Goal: Information Seeking & Learning: Learn about a topic

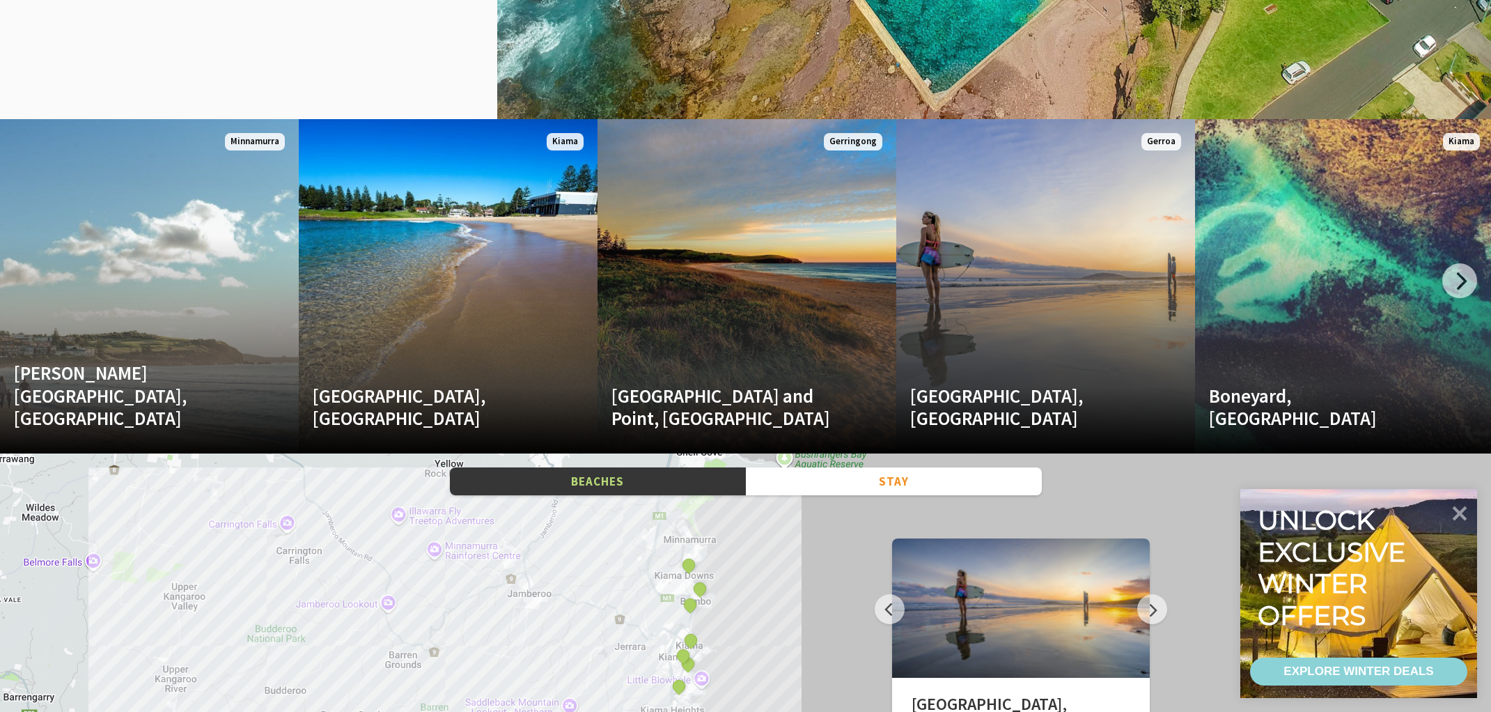
scroll to position [1821, 0]
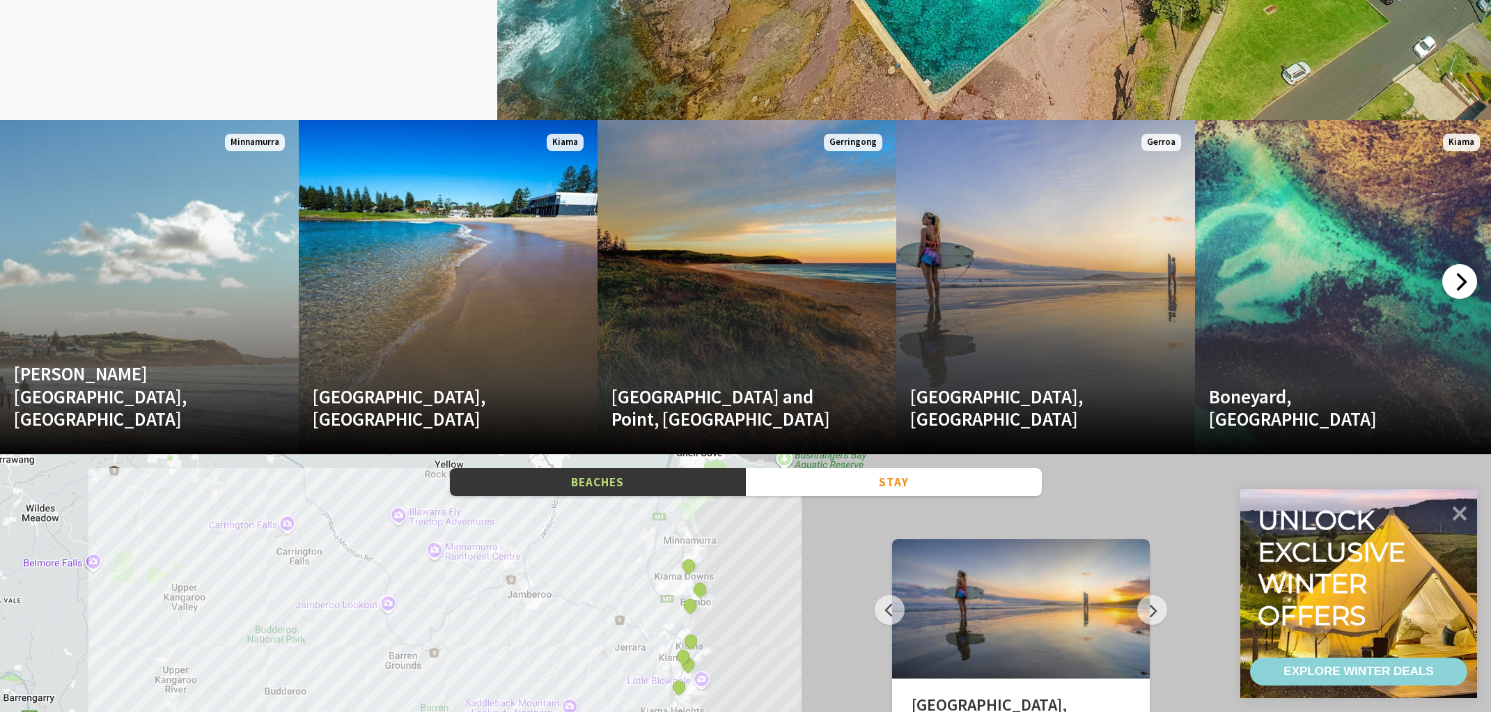
click at [1462, 281] on div at bounding box center [1459, 281] width 35 height 35
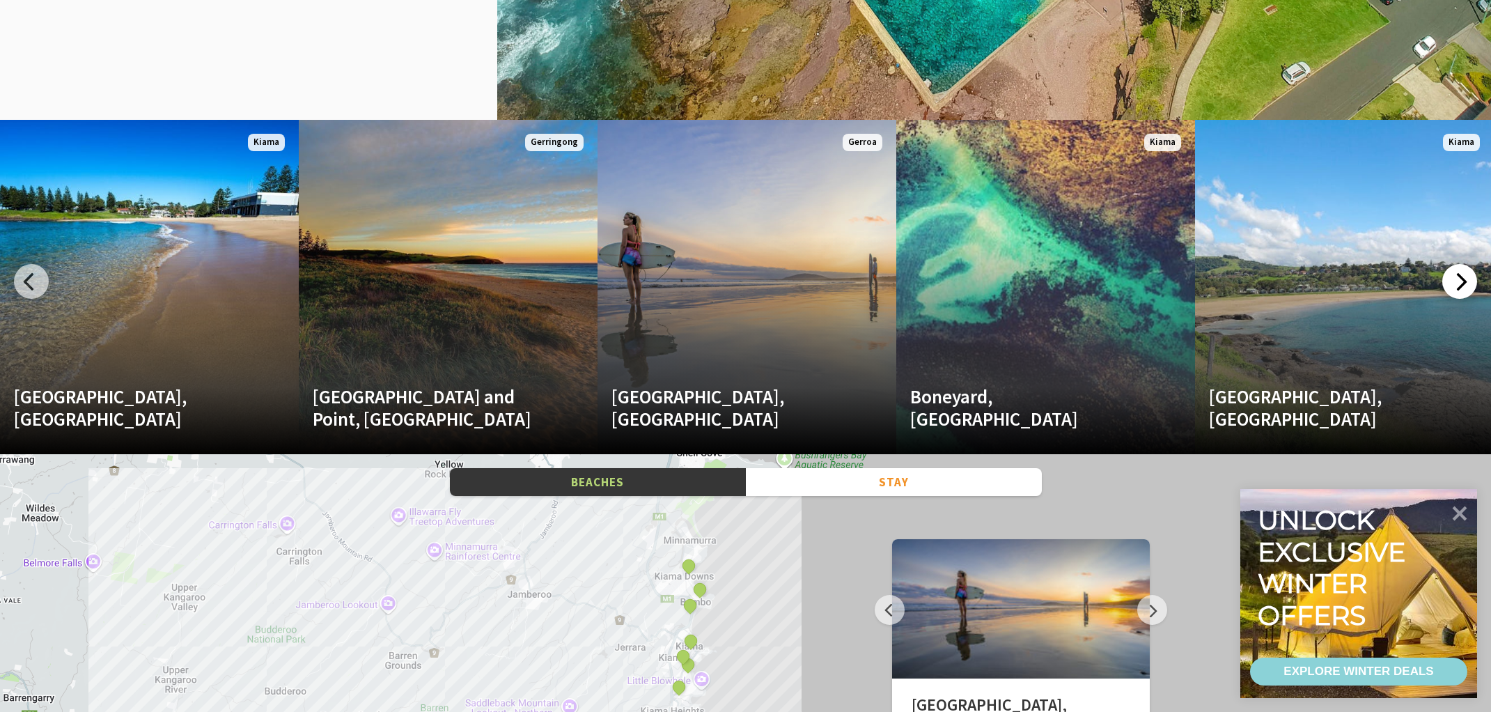
click at [1462, 281] on div at bounding box center [1459, 281] width 35 height 35
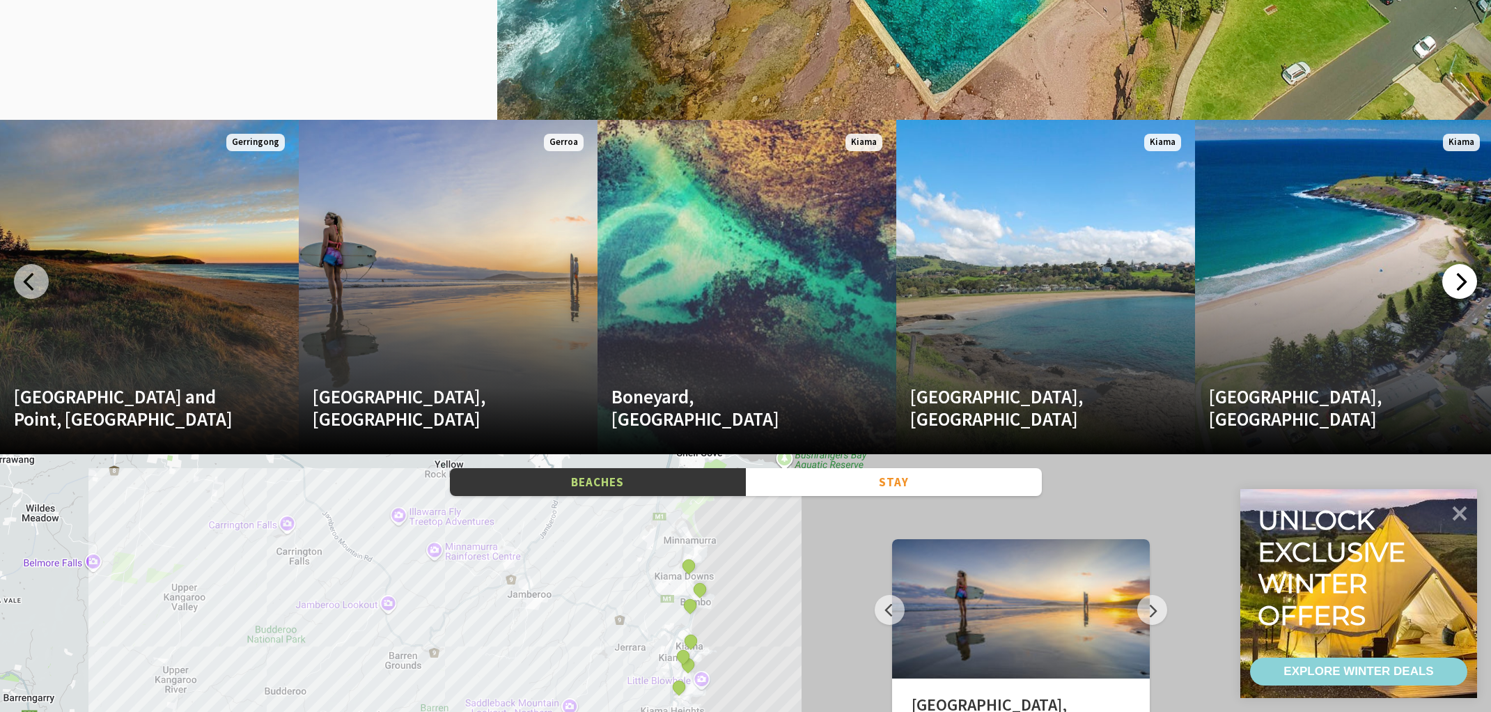
click at [1462, 281] on div at bounding box center [1459, 281] width 35 height 35
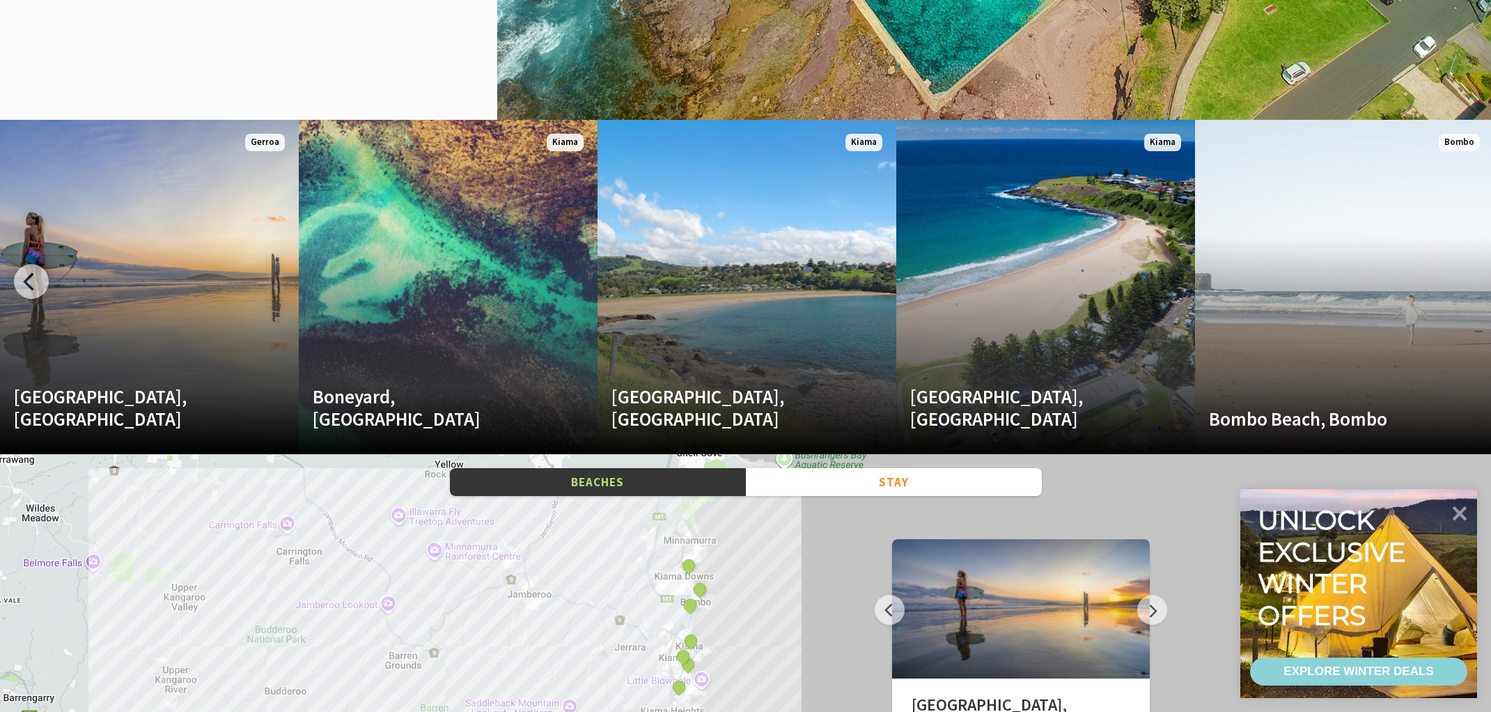
click at [561, 621] on div "[GEOGRAPHIC_DATA], [GEOGRAPHIC_DATA], [GEOGRAPHIC_DATA][PERSON_NAME], [GEOGRAPH…" at bounding box center [745, 704] width 1491 height 501
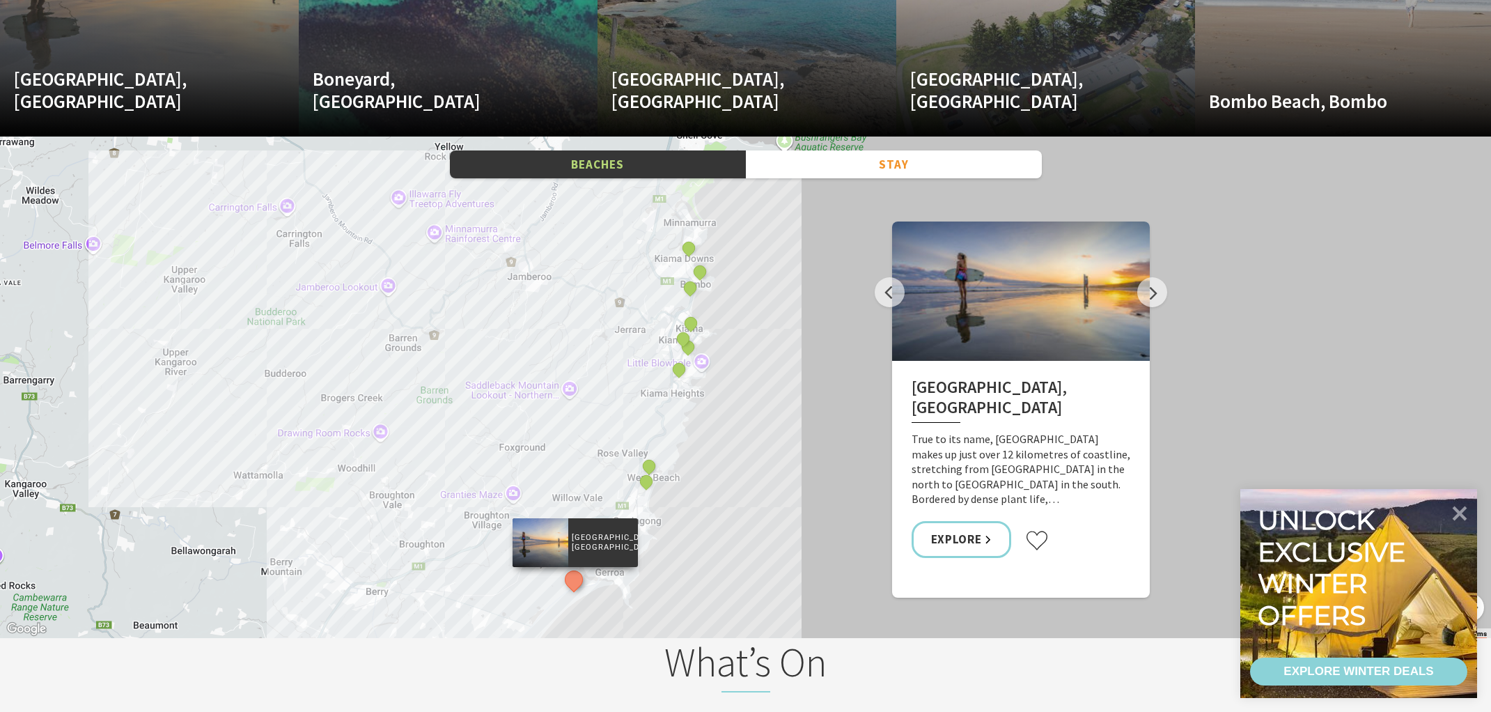
scroll to position [2142, 0]
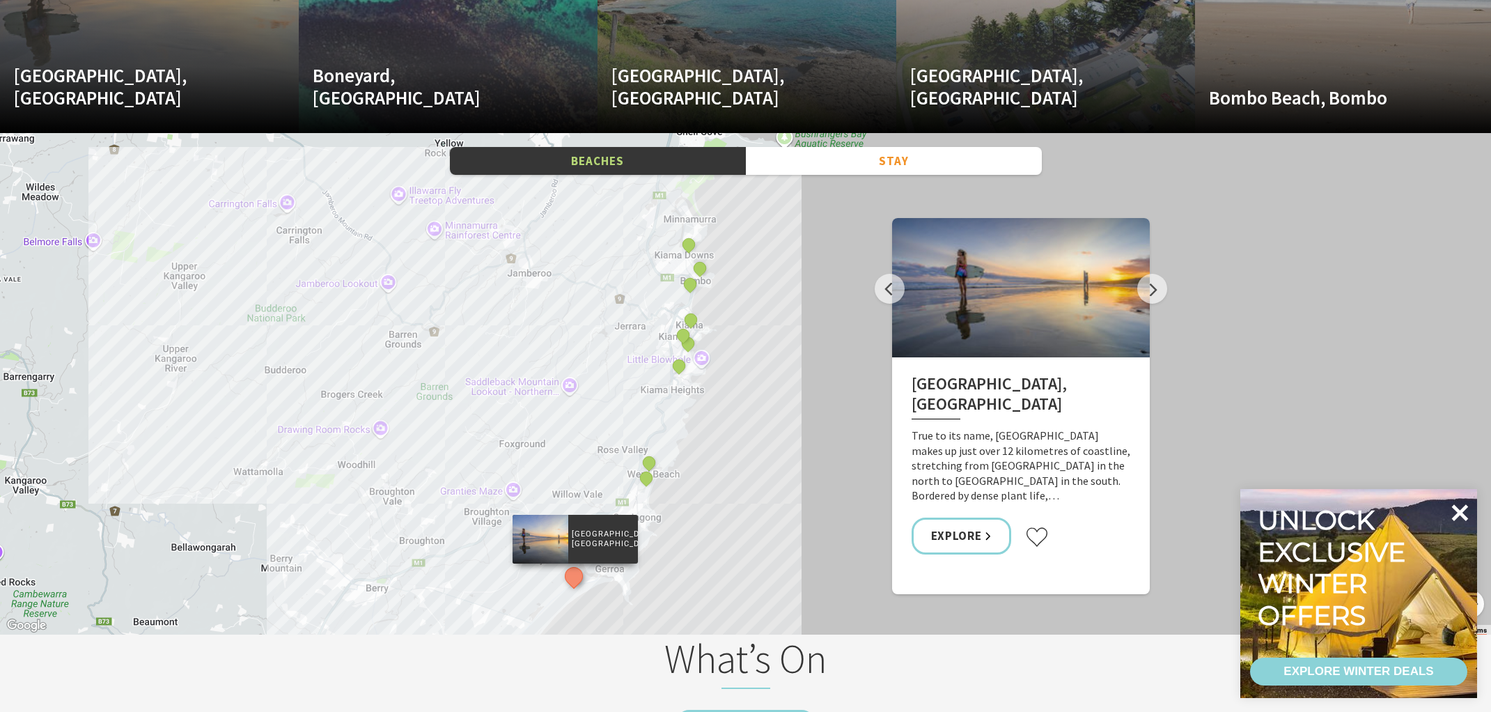
click at [1467, 519] on icon at bounding box center [1459, 512] width 33 height 33
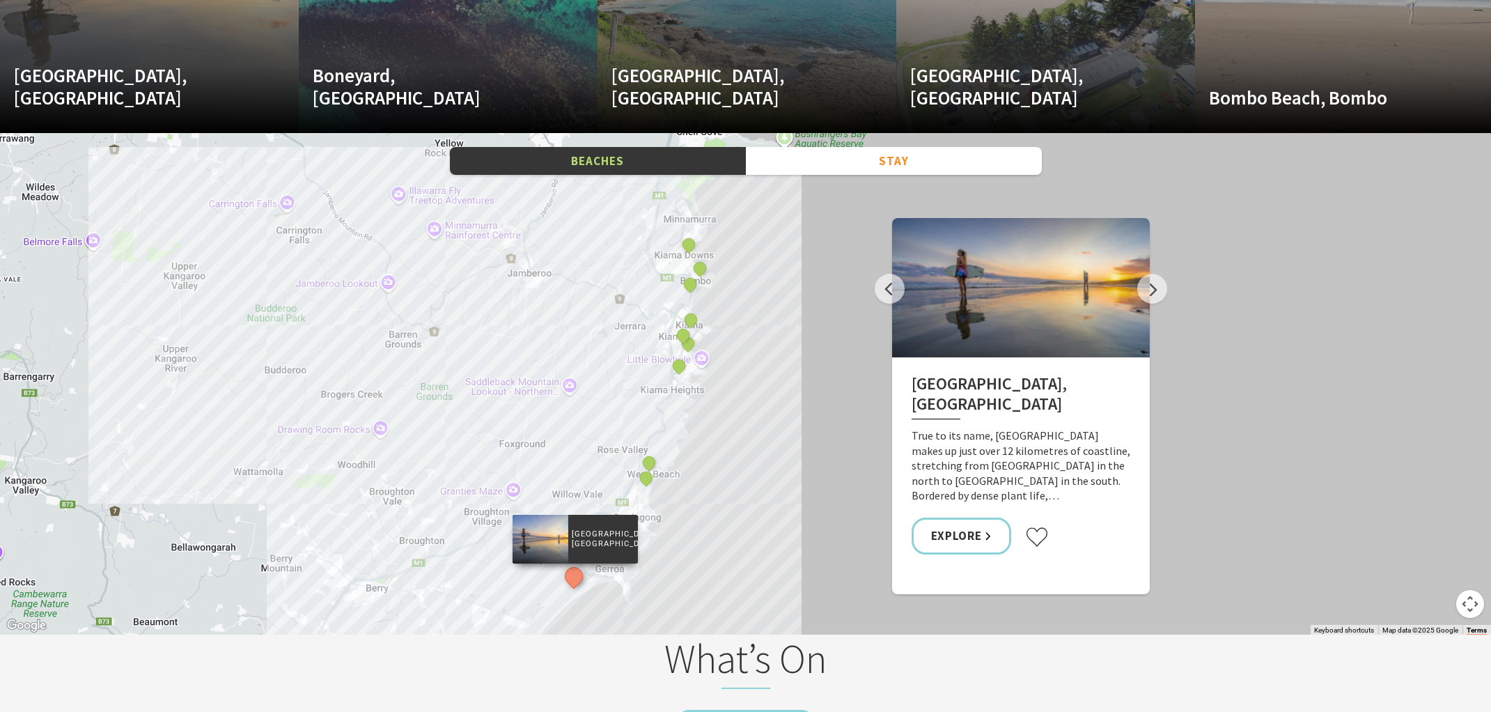
click at [1468, 603] on button "Map camera controls" at bounding box center [1470, 604] width 28 height 28
click at [1433, 539] on button "Zoom in" at bounding box center [1435, 534] width 28 height 28
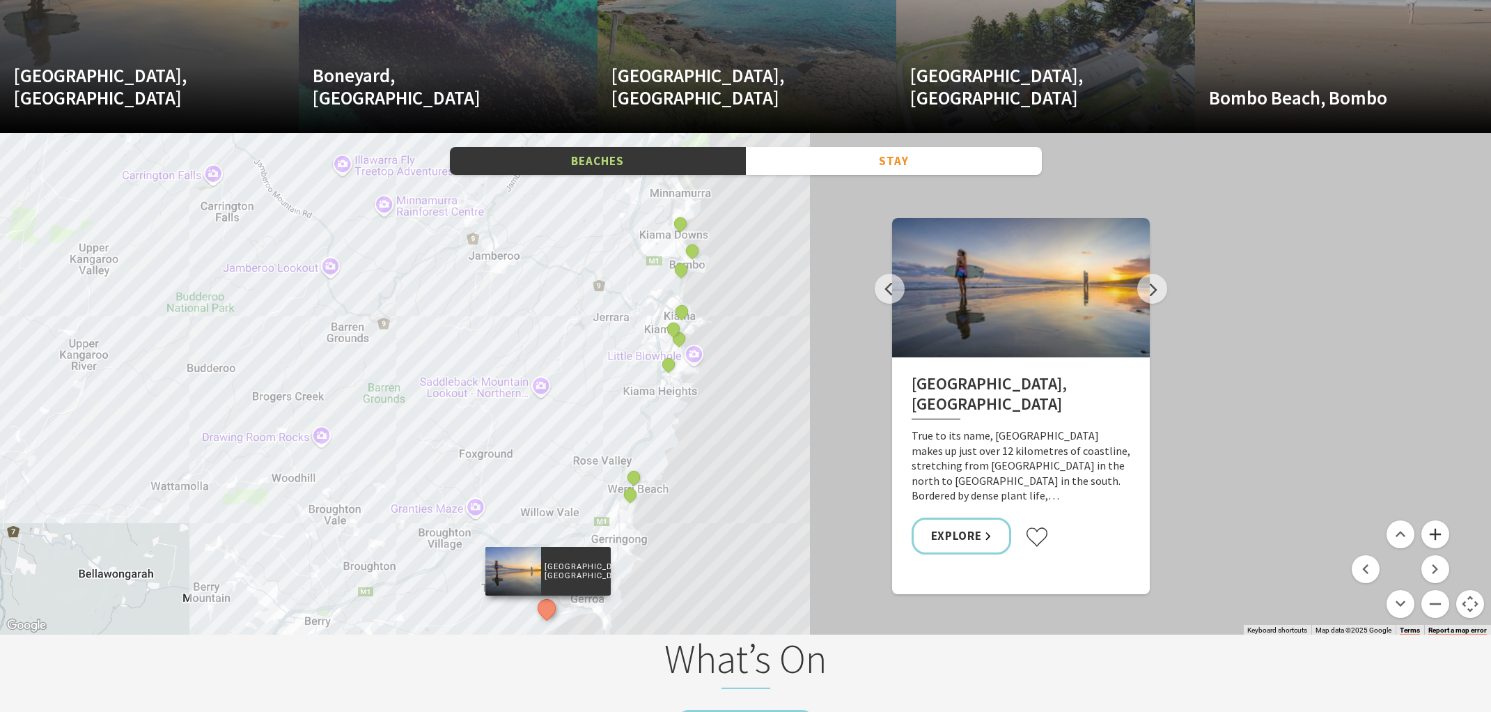
click at [1433, 539] on button "Zoom in" at bounding box center [1435, 534] width 28 height 28
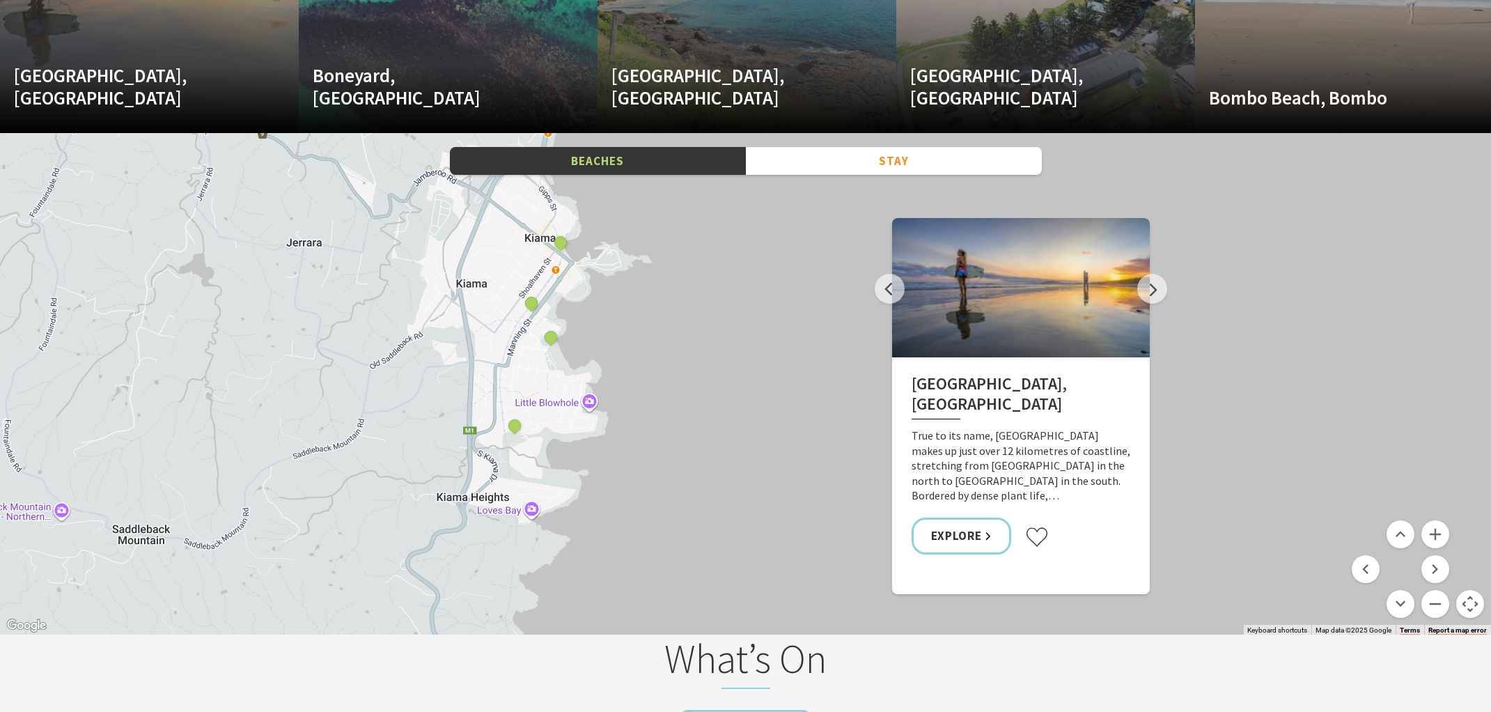
drag, startPoint x: 583, startPoint y: 370, endPoint x: 604, endPoint y: 452, distance: 84.1
click at [605, 450] on div "[GEOGRAPHIC_DATA], [GEOGRAPHIC_DATA], [GEOGRAPHIC_DATA][PERSON_NAME], [GEOGRAPH…" at bounding box center [745, 383] width 1491 height 501
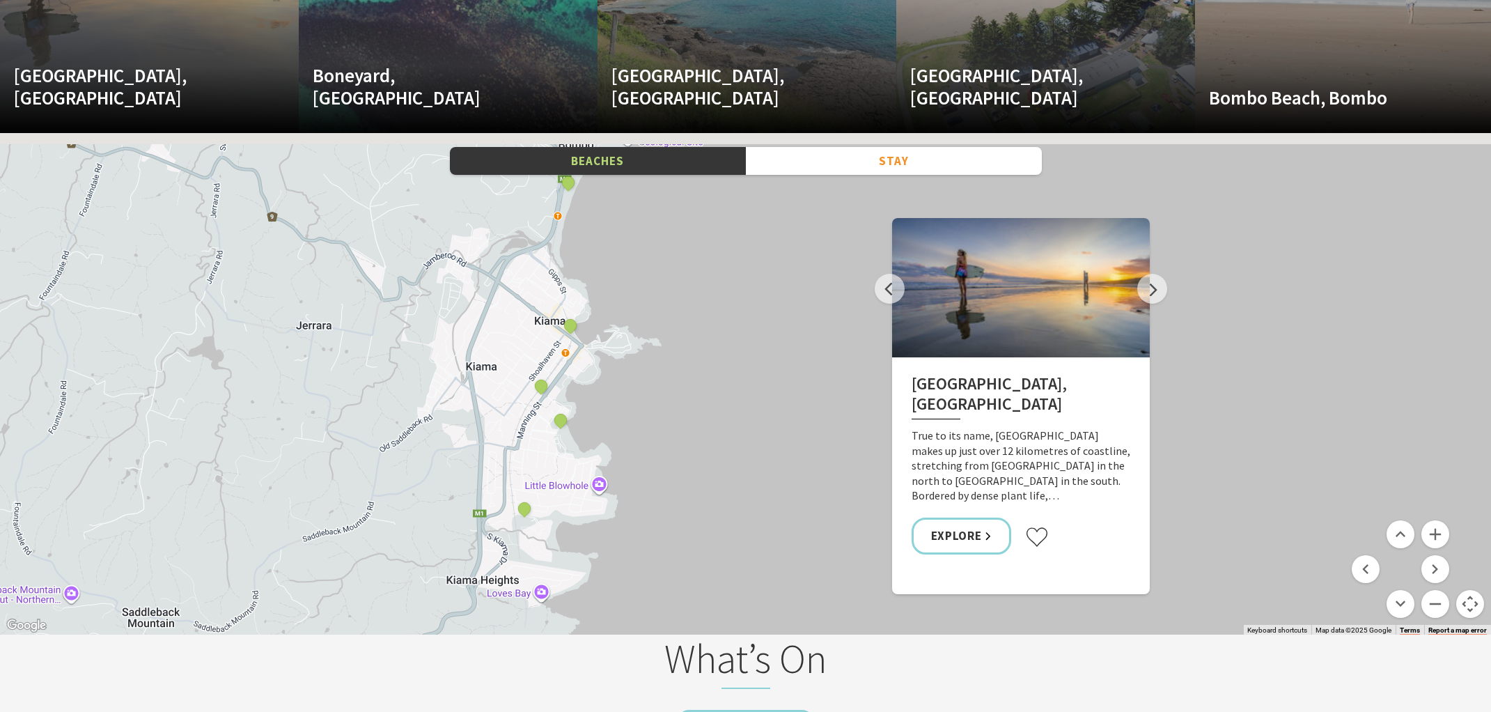
drag, startPoint x: 658, startPoint y: 322, endPoint x: 670, endPoint y: 409, distance: 88.5
click at [670, 409] on div "[GEOGRAPHIC_DATA], [GEOGRAPHIC_DATA], [GEOGRAPHIC_DATA][PERSON_NAME], [GEOGRAPH…" at bounding box center [745, 383] width 1491 height 501
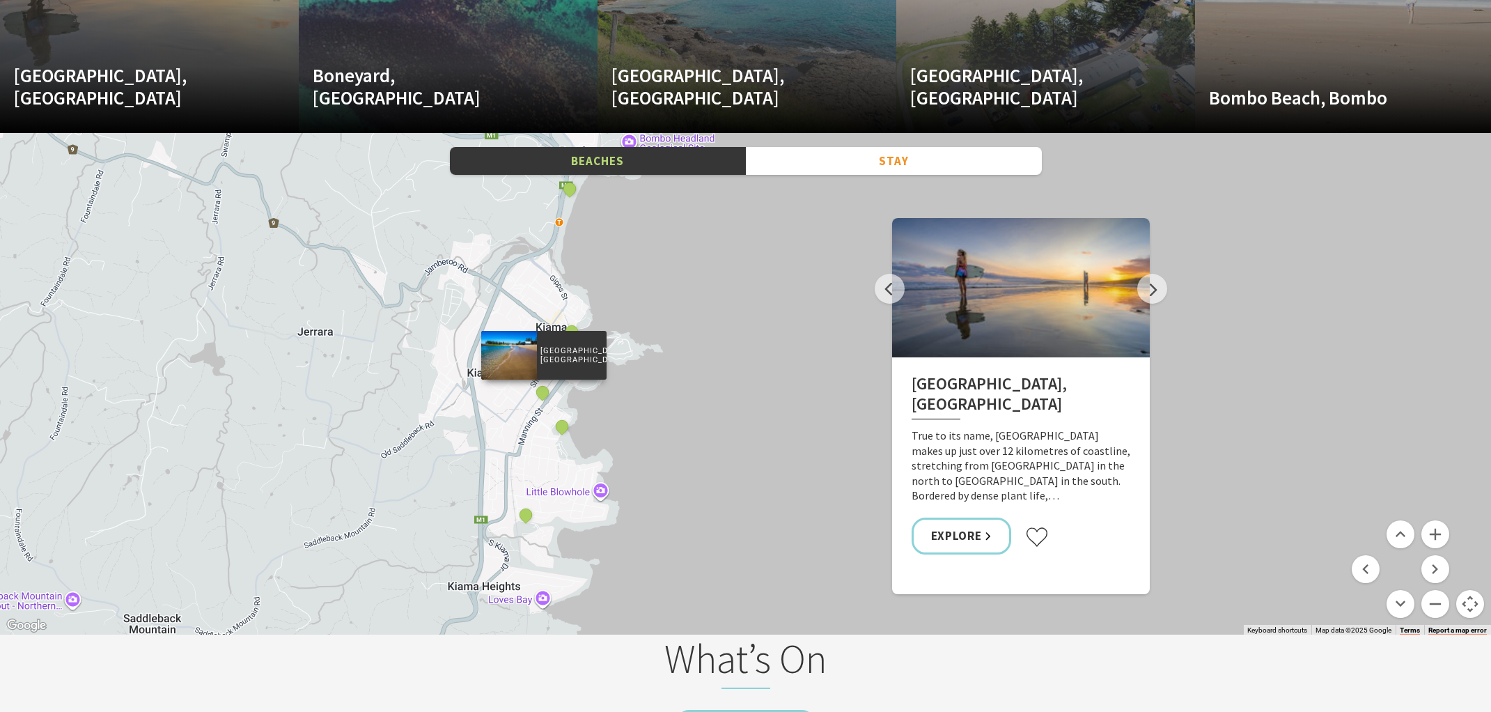
click at [517, 351] on div at bounding box center [509, 355] width 56 height 49
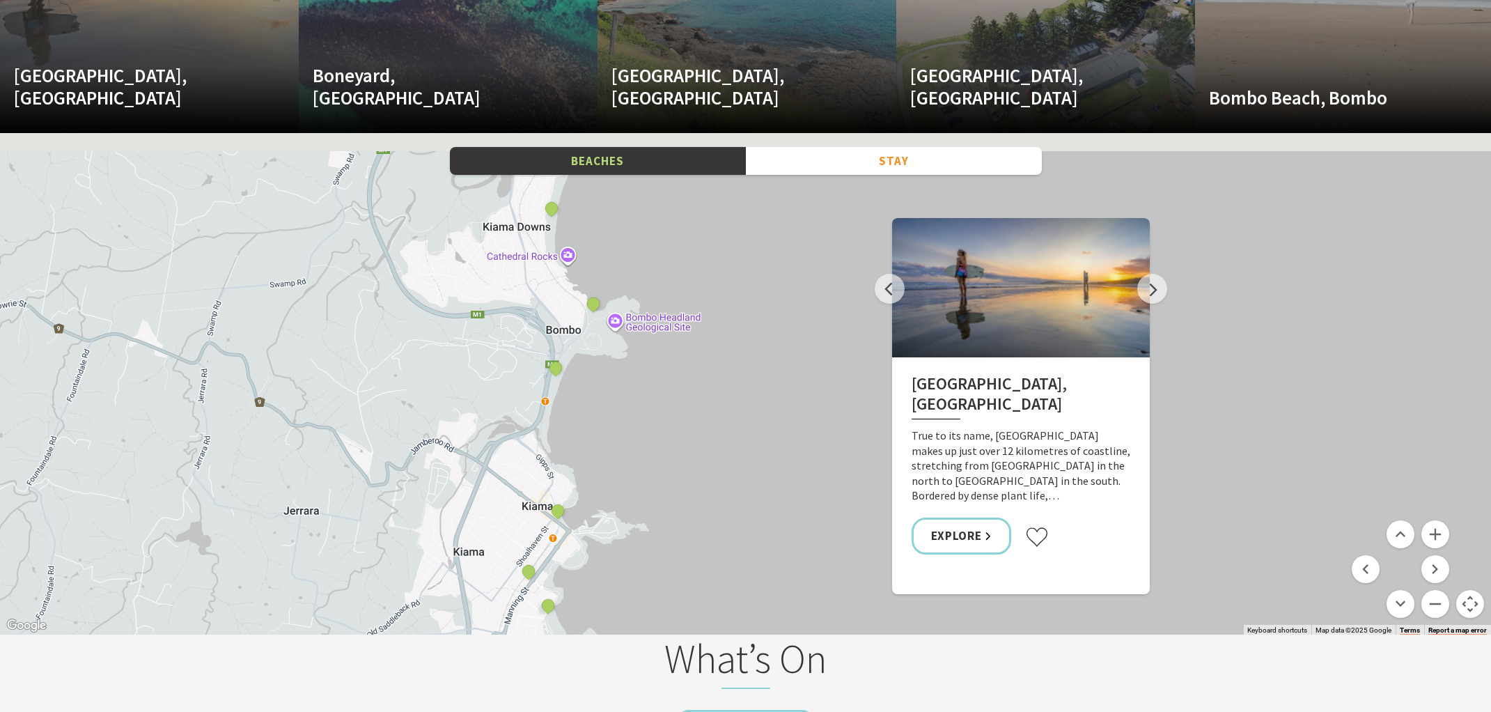
drag, startPoint x: 593, startPoint y: 226, endPoint x: 579, endPoint y: 406, distance: 180.9
click at [579, 406] on div "[GEOGRAPHIC_DATA], [GEOGRAPHIC_DATA], [GEOGRAPHIC_DATA][PERSON_NAME], [GEOGRAPH…" at bounding box center [745, 383] width 1491 height 501
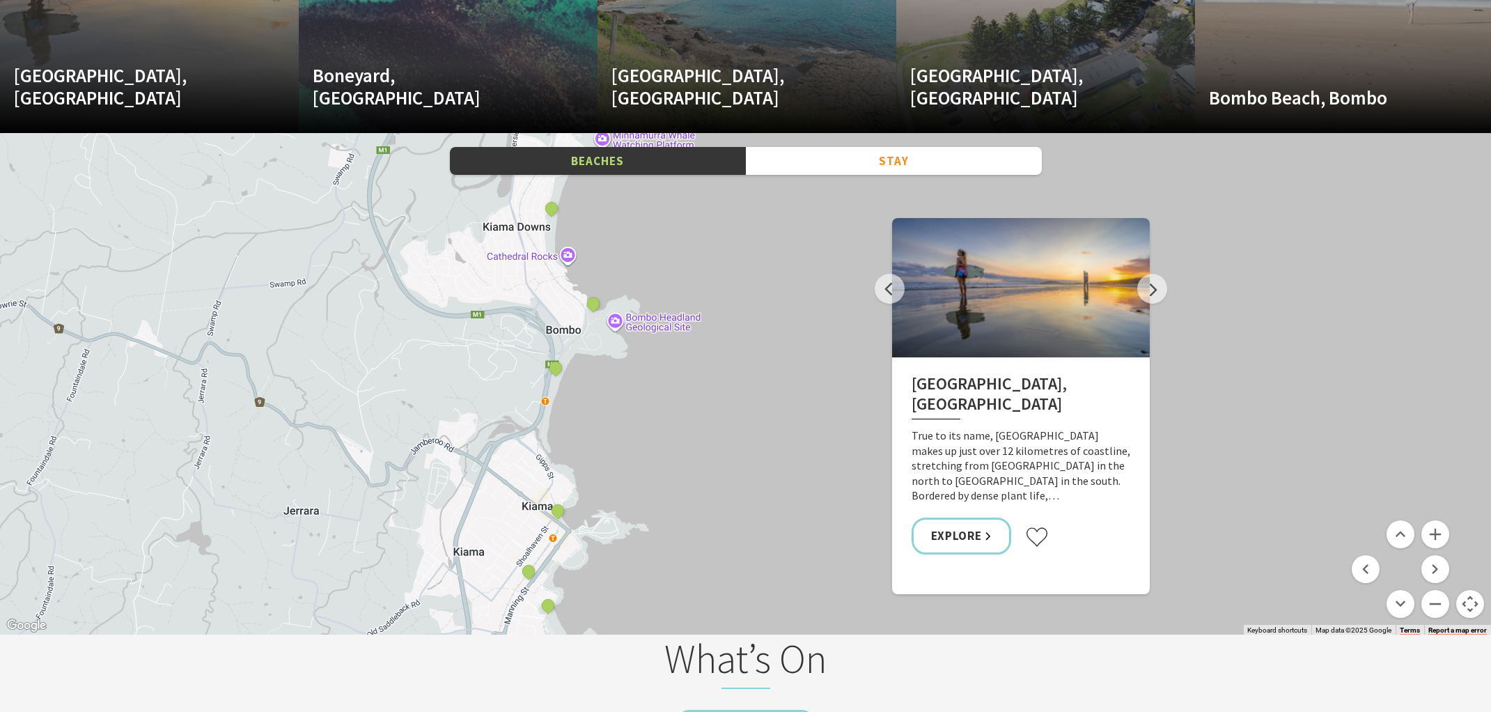
click at [568, 260] on div "[GEOGRAPHIC_DATA], [GEOGRAPHIC_DATA], [GEOGRAPHIC_DATA][PERSON_NAME], [GEOGRAPH…" at bounding box center [745, 383] width 1491 height 501
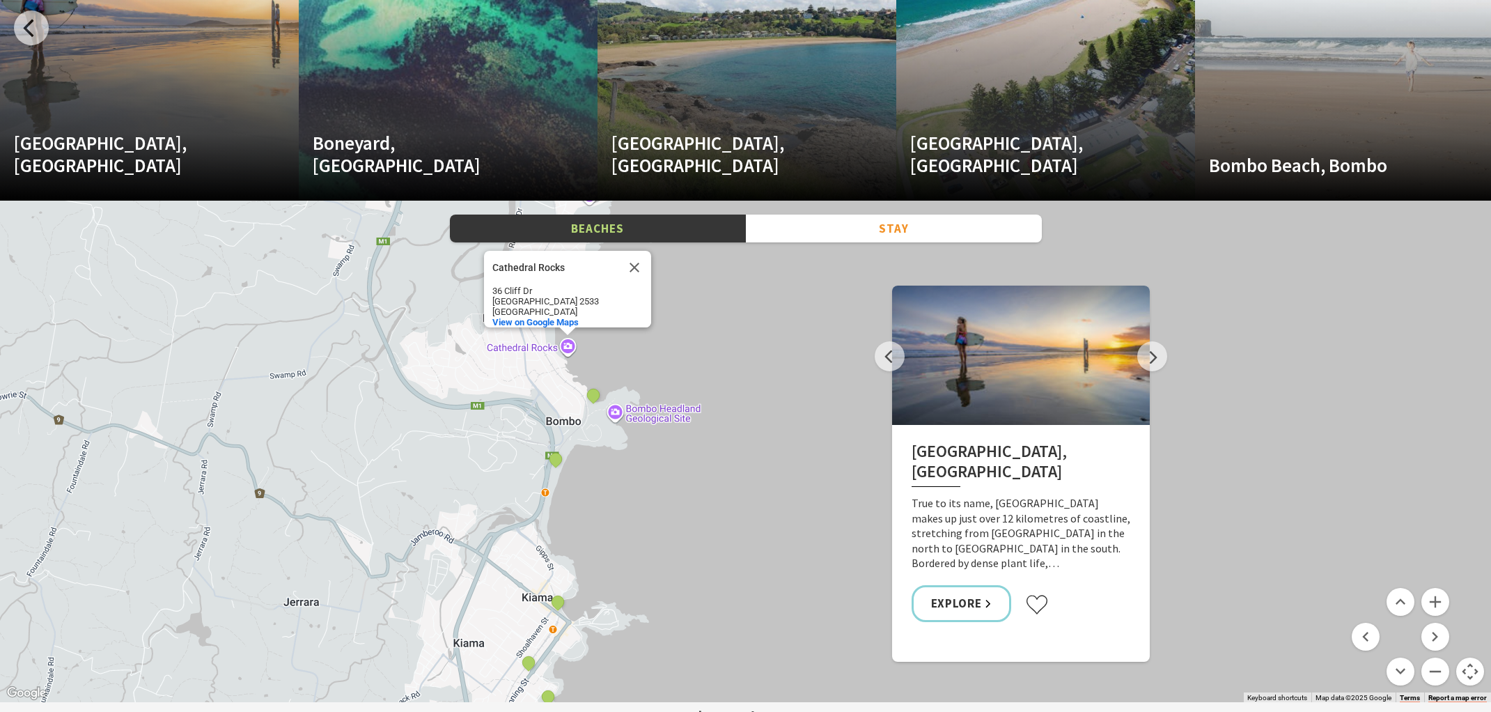
scroll to position [2073, 0]
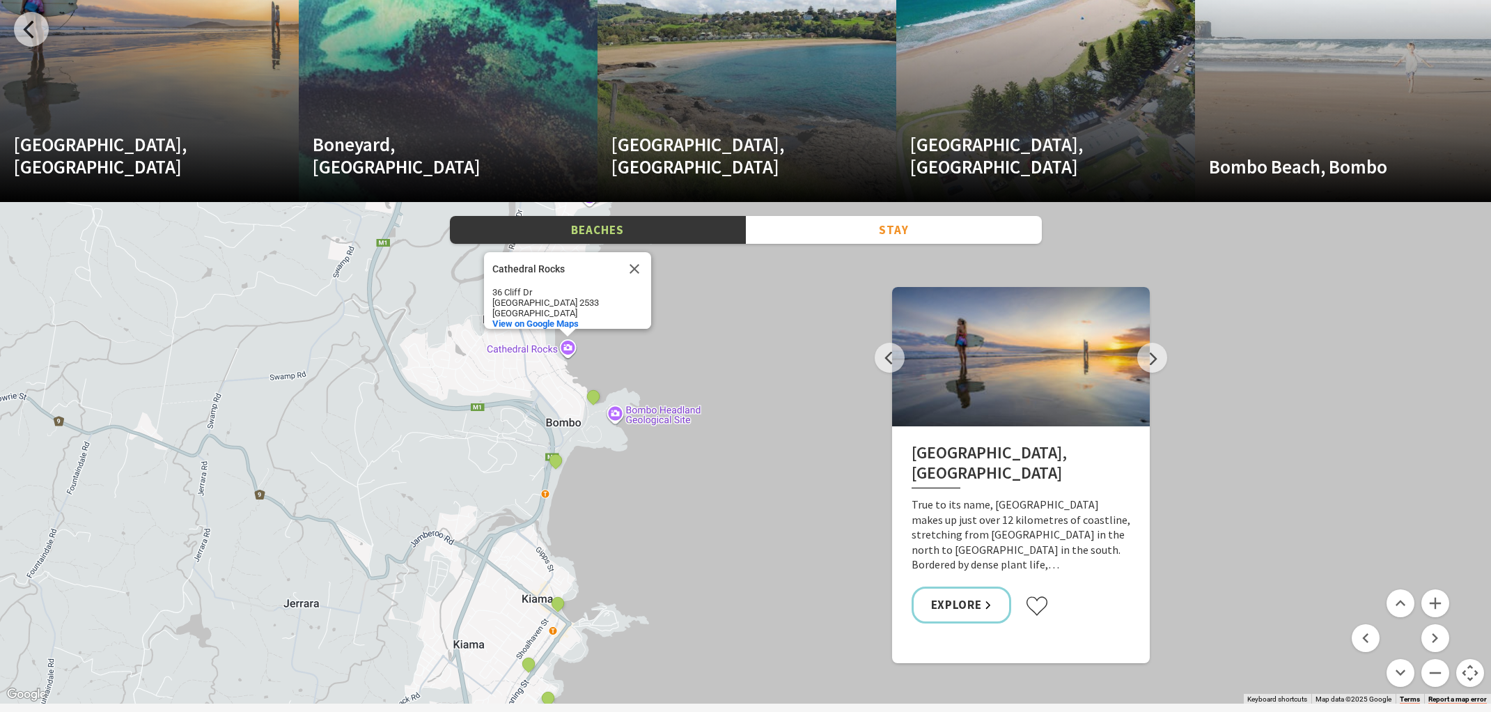
drag, startPoint x: 629, startPoint y: 258, endPoint x: 620, endPoint y: 265, distance: 12.0
click at [629, 258] on button "Close" at bounding box center [634, 268] width 33 height 33
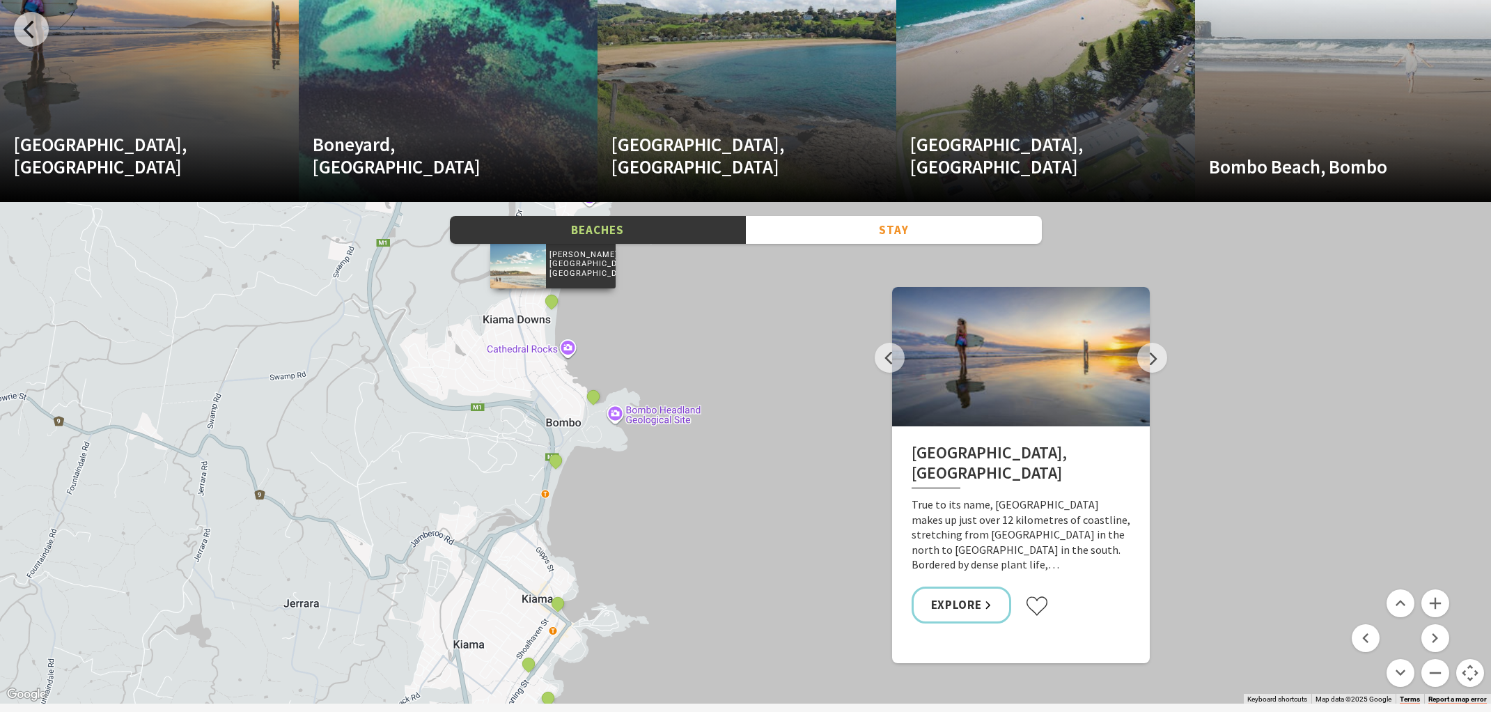
click at [512, 267] on div at bounding box center [517, 263] width 56 height 49
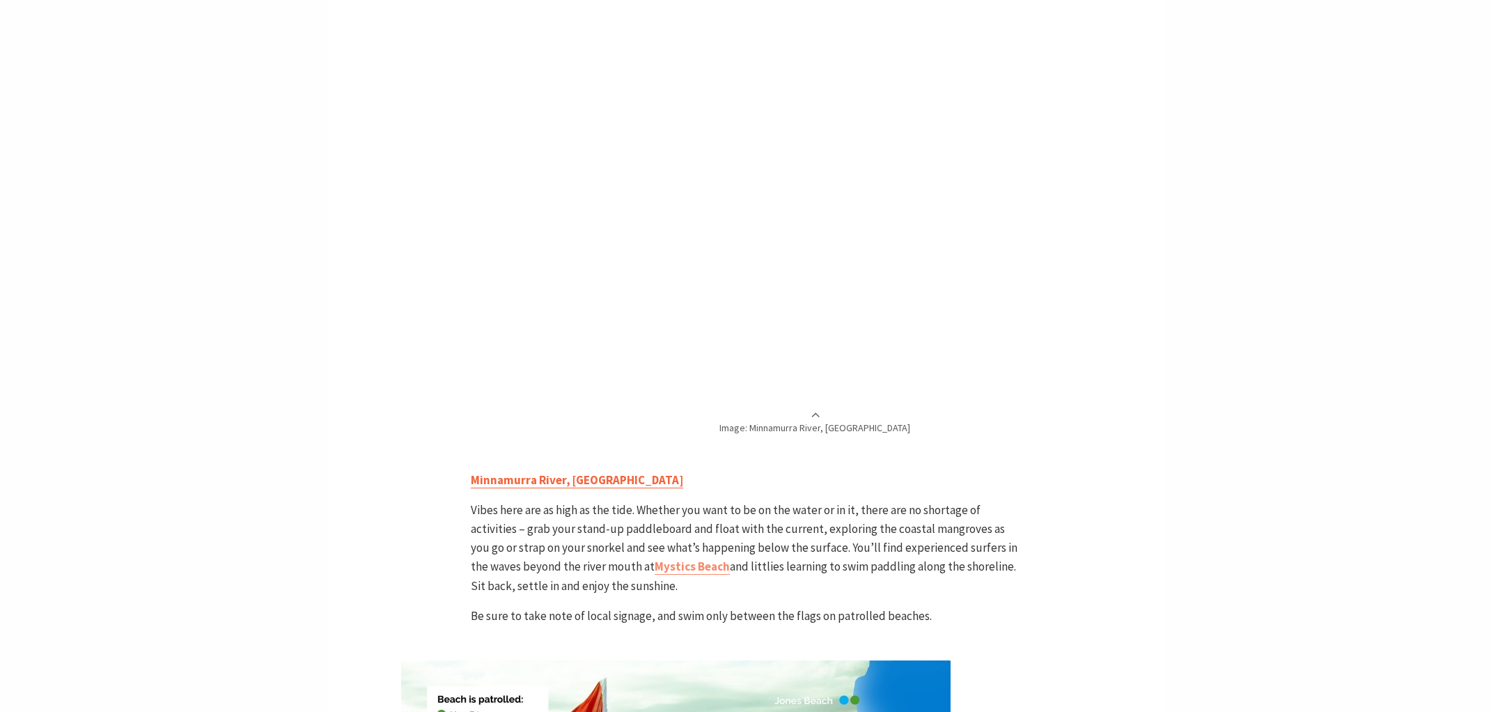
scroll to position [3473, 0]
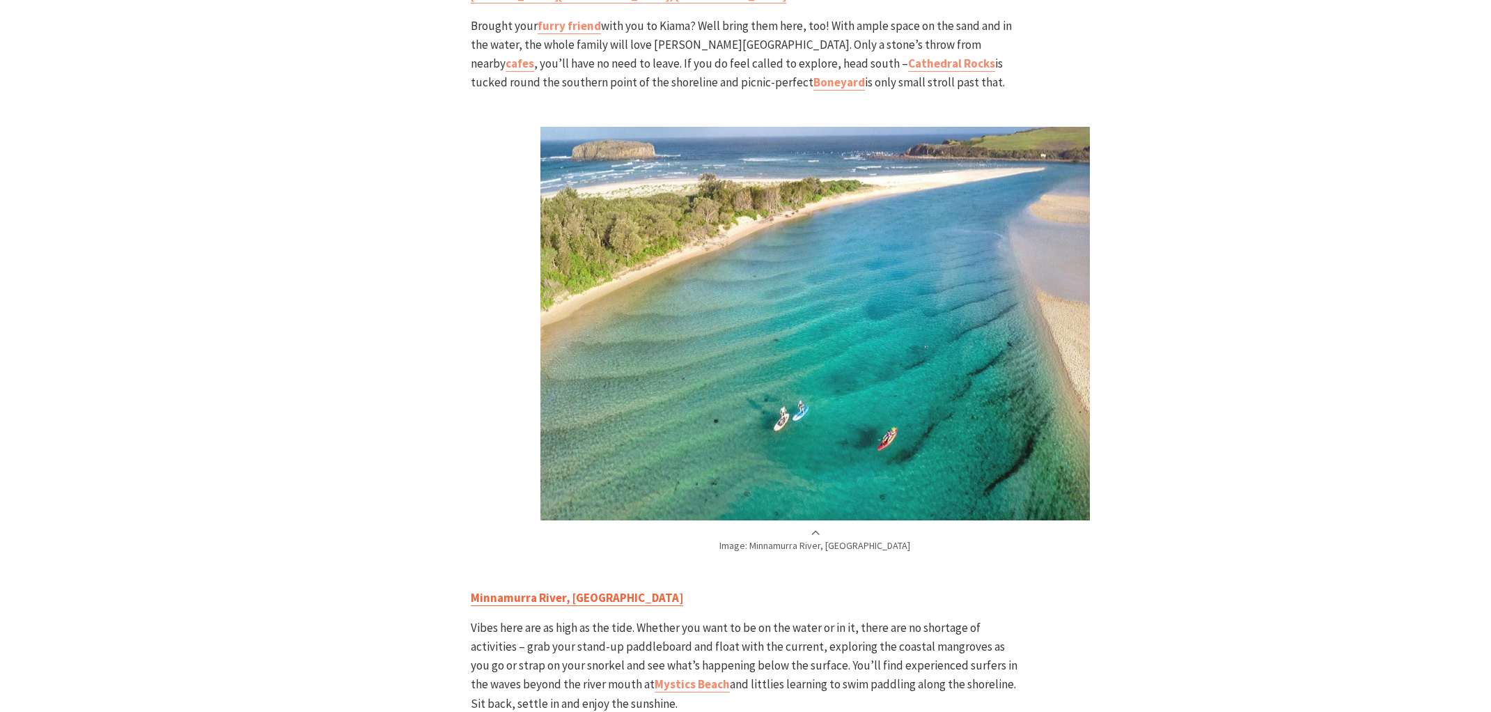
click at [593, 590] on link "Minnamurra River, Minnamurra" at bounding box center [577, 598] width 212 height 16
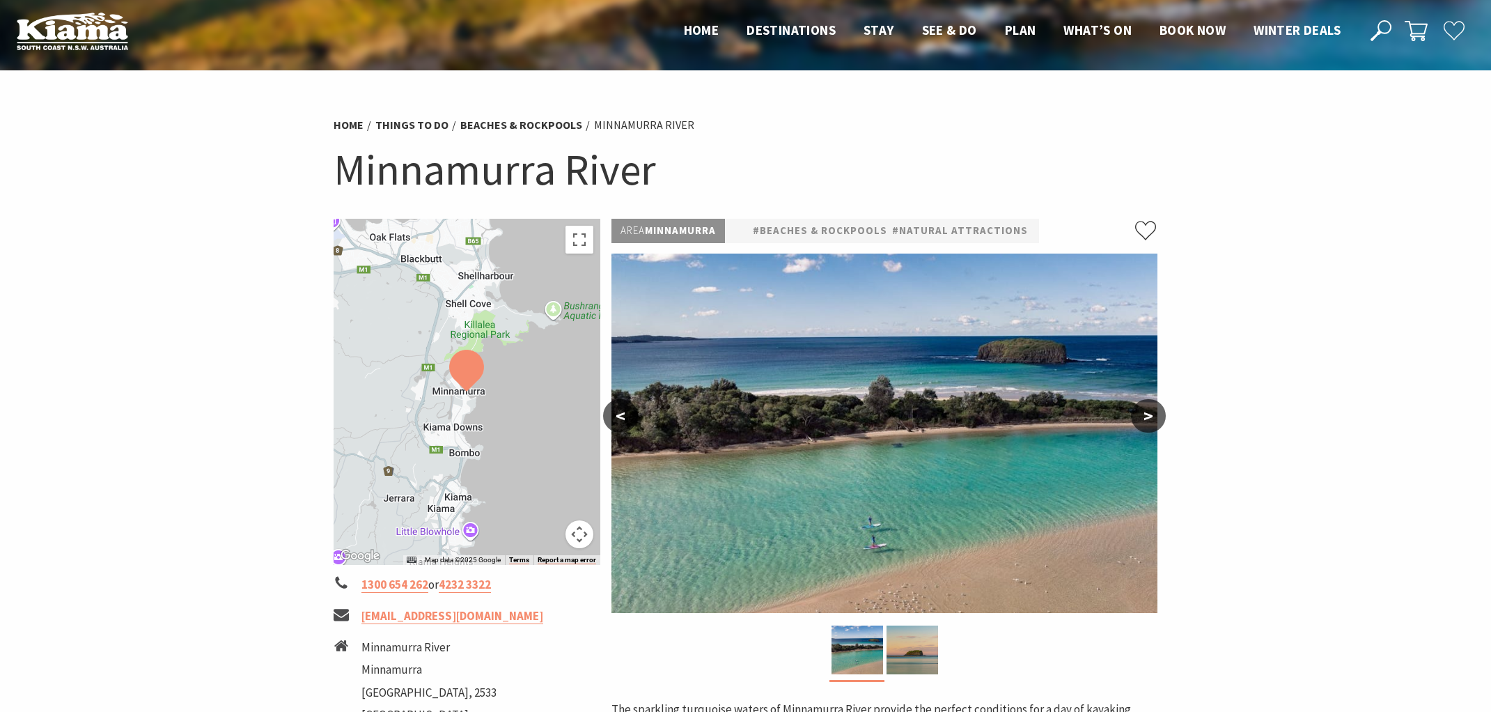
scroll to position [1, 0]
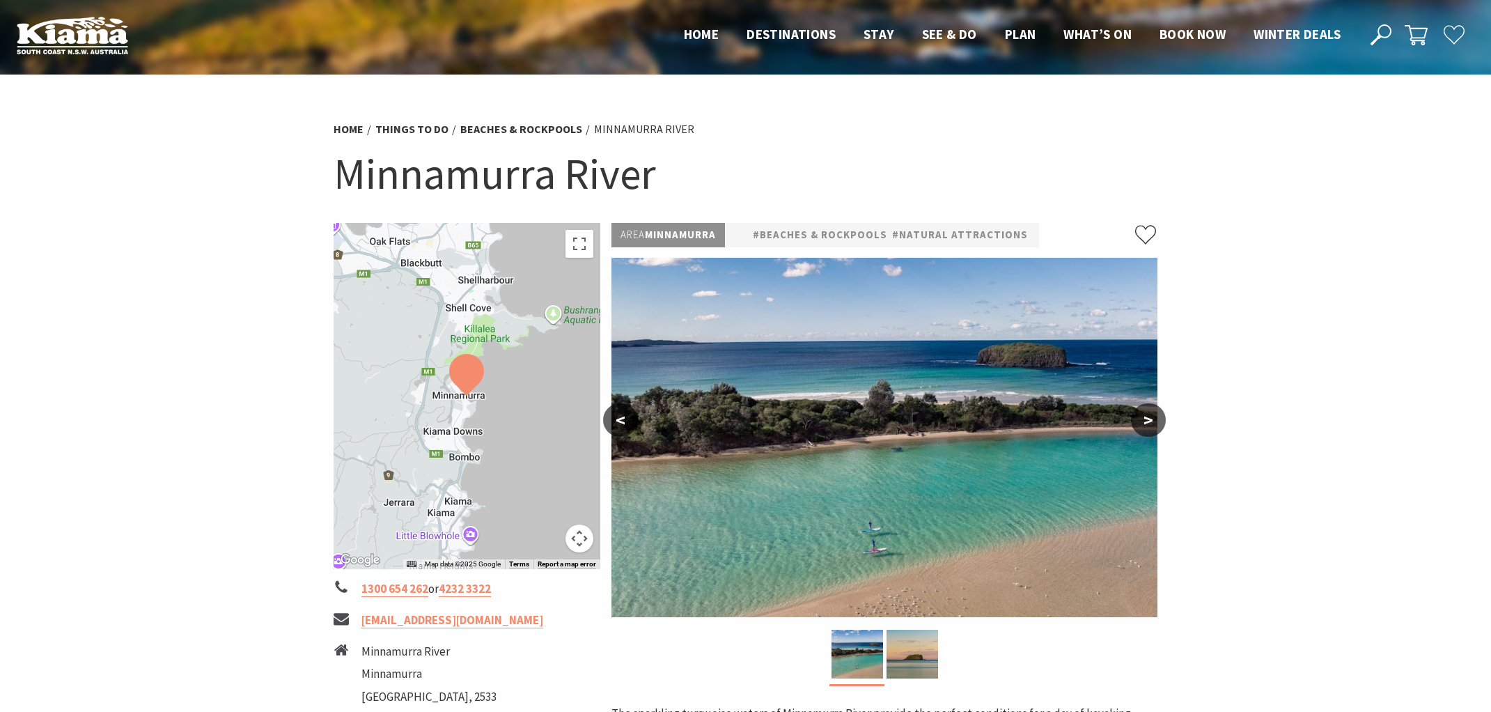
click at [1156, 416] on button ">" at bounding box center [1148, 419] width 35 height 33
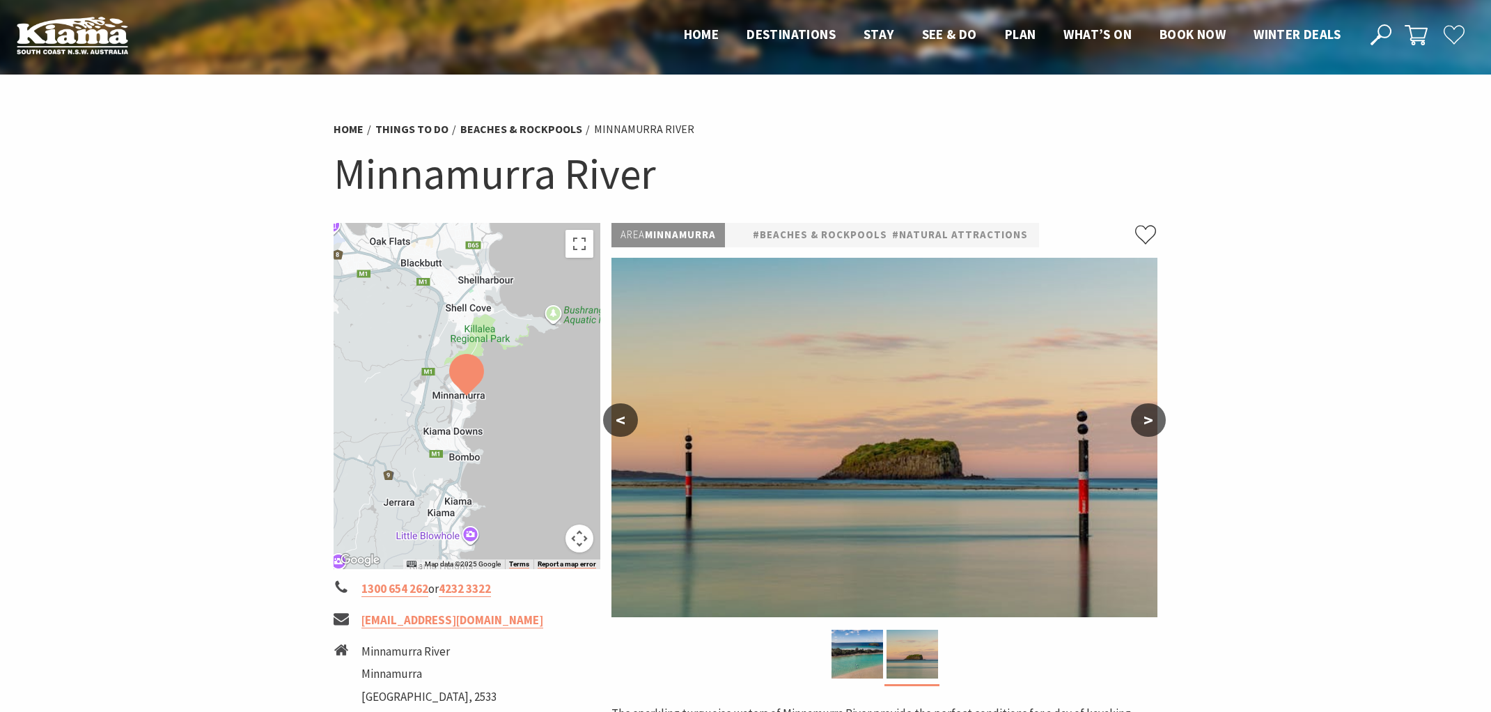
scroll to position [1, 0]
click at [1156, 416] on button ">" at bounding box center [1148, 418] width 35 height 33
